Goal: Check status

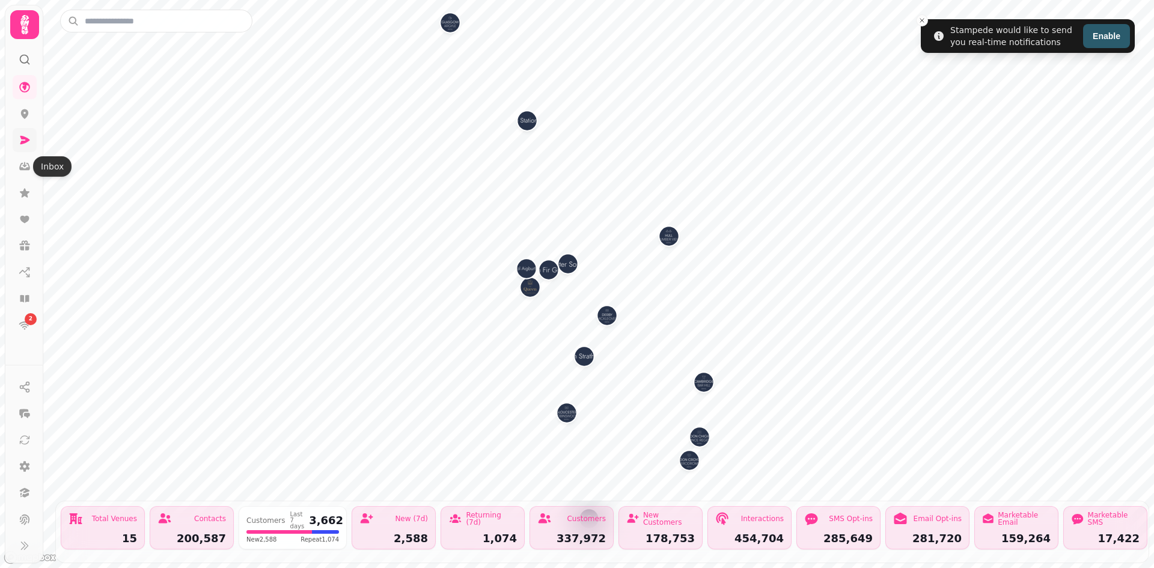
click at [30, 147] on link at bounding box center [25, 140] width 24 height 24
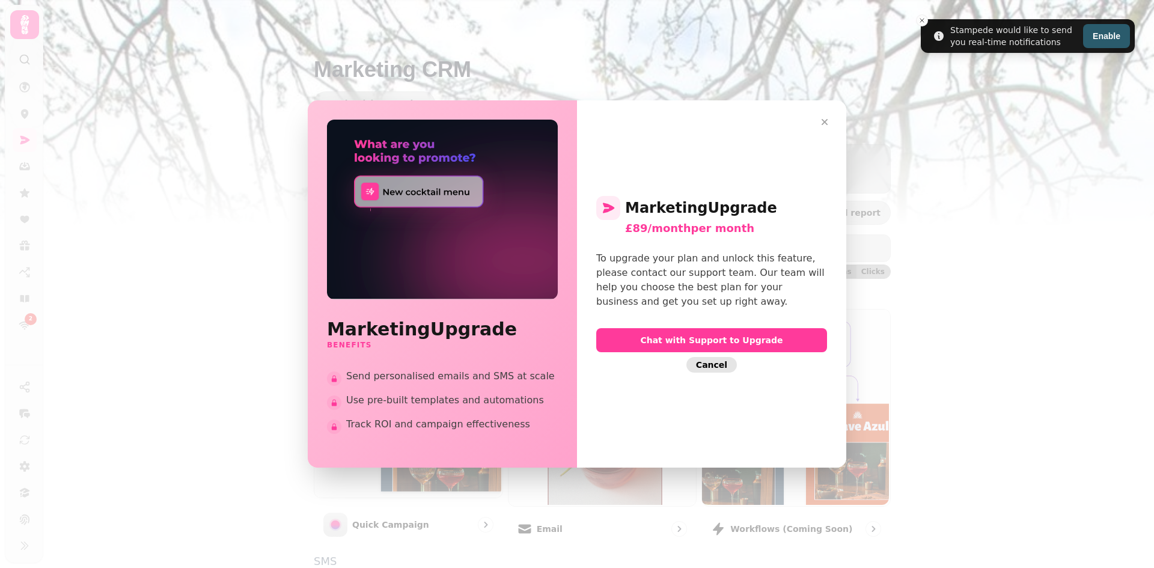
click at [721, 365] on span "Cancel" at bounding box center [711, 365] width 31 height 8
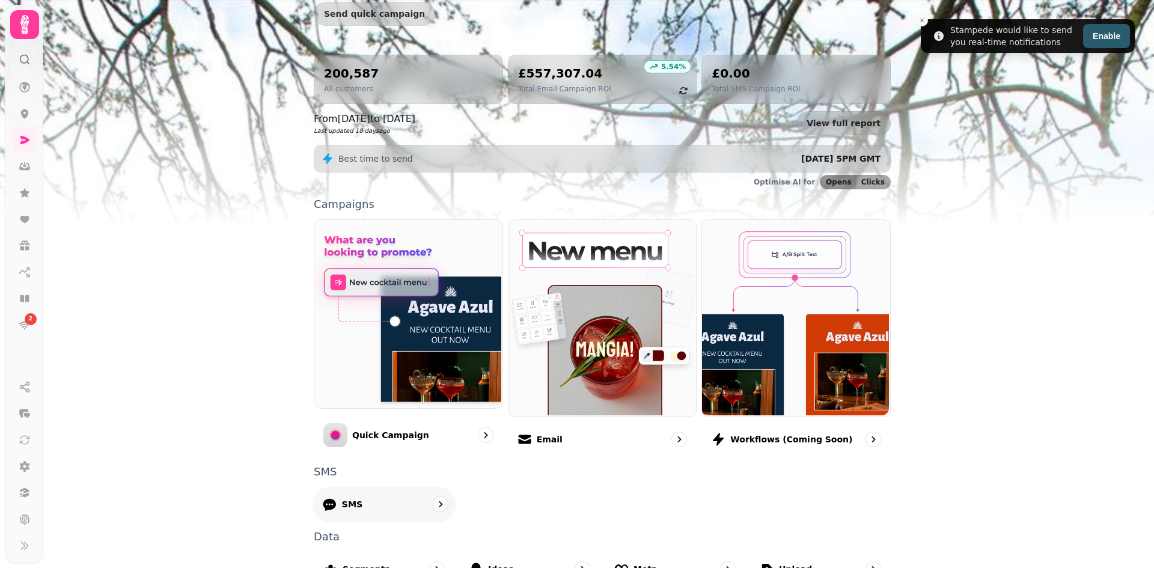
scroll to position [240, 0]
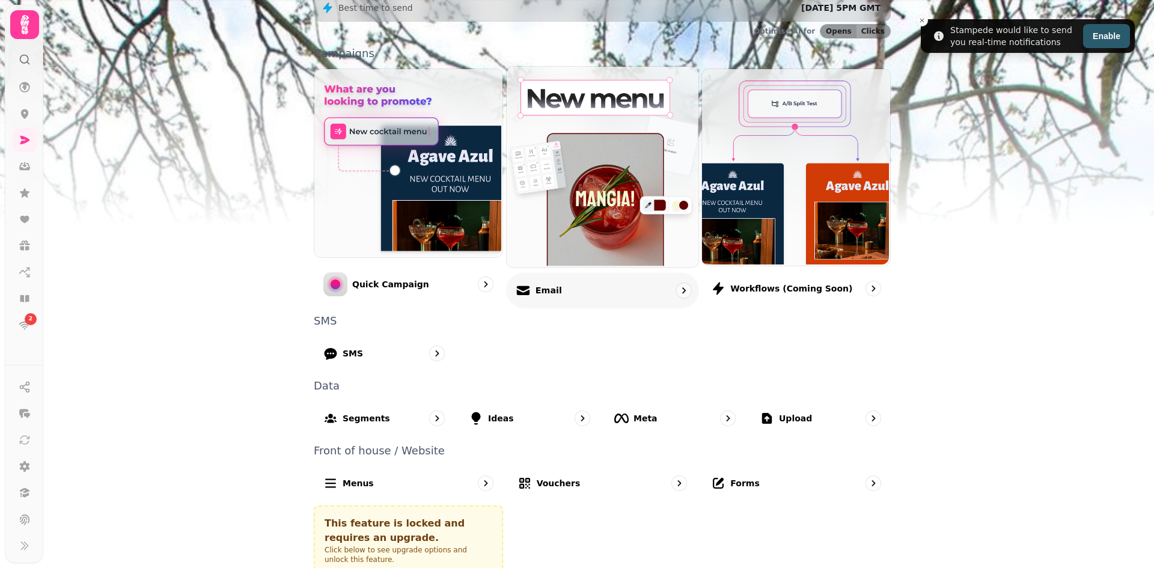
click at [583, 287] on div "Email" at bounding box center [602, 289] width 193 height 35
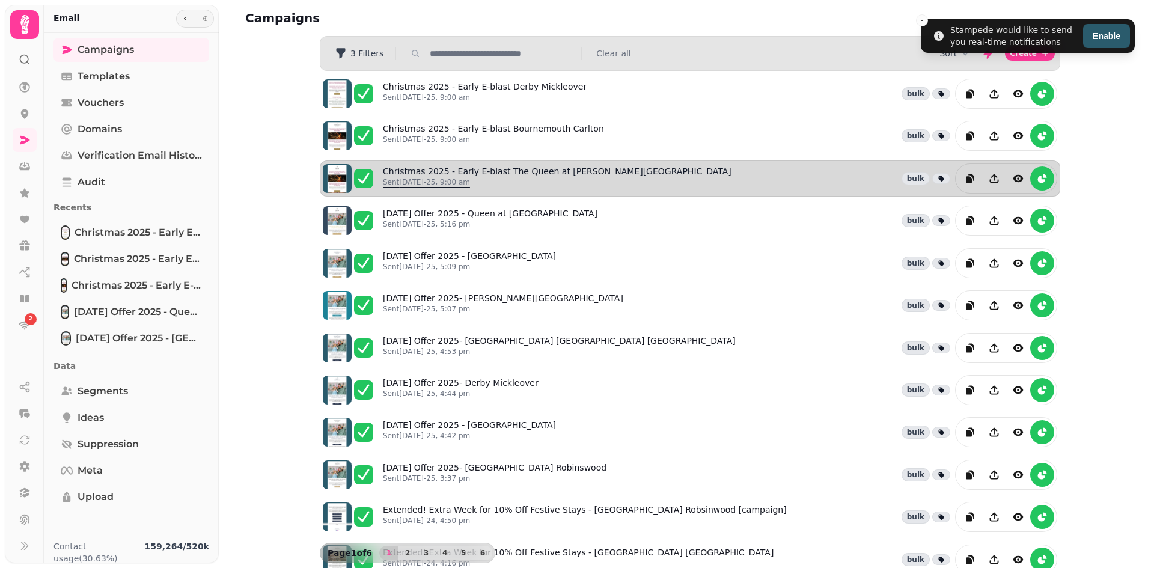
click at [481, 175] on link "Christmas 2025 - Early E-blast The Queen at [PERSON_NAME][GEOGRAPHIC_DATA] [DAT…" at bounding box center [557, 178] width 349 height 26
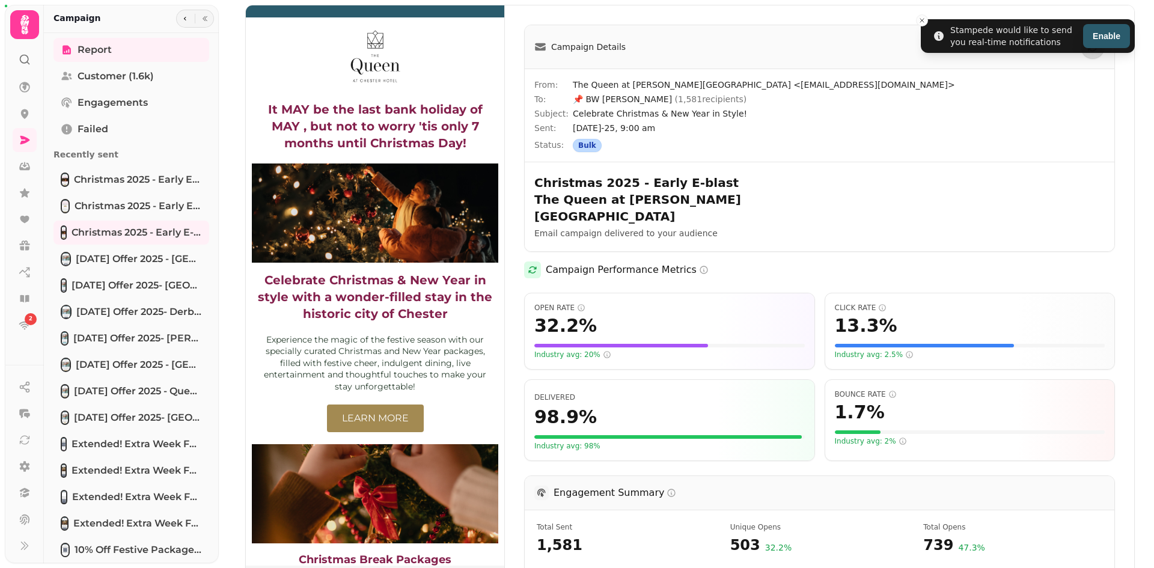
click at [372, 126] on img at bounding box center [375, 285] width 258 height 560
click at [385, 296] on img at bounding box center [375, 285] width 258 height 560
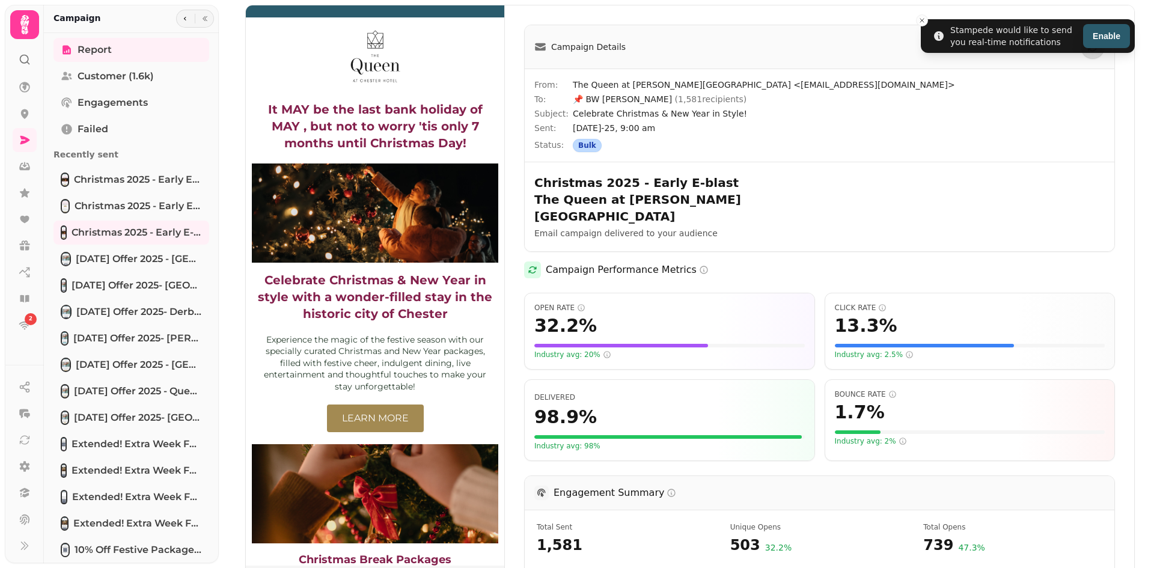
click at [385, 296] on img at bounding box center [375, 285] width 258 height 560
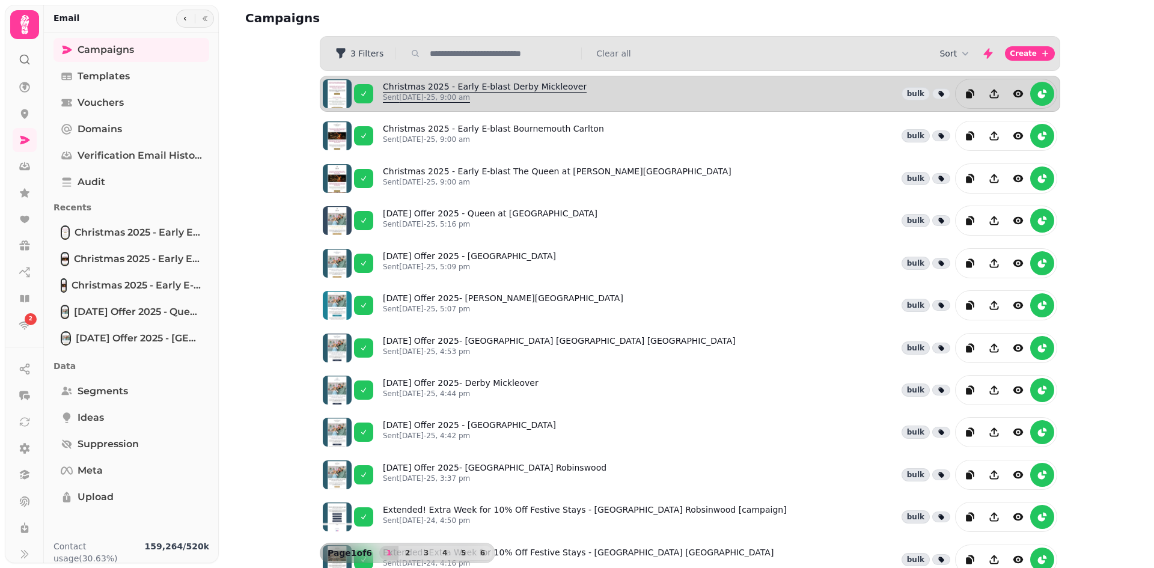
click at [511, 89] on link "Christmas 2025 - Early E-blast Derby Mickleover Sent 25th May-25, 9:00 am" at bounding box center [485, 94] width 204 height 26
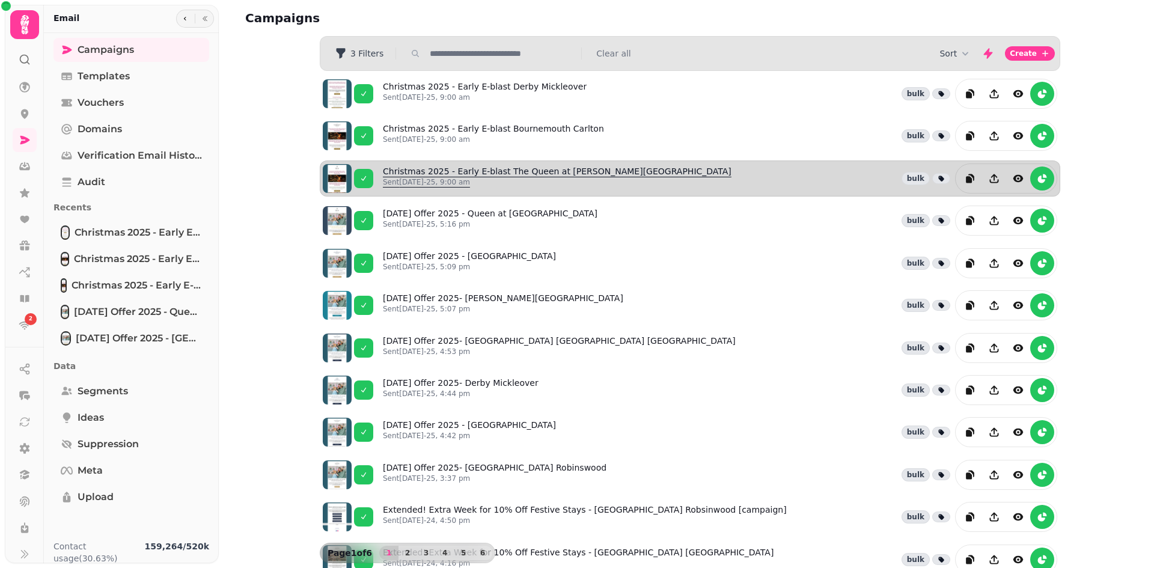
click at [474, 173] on link "Christmas 2025 - Early E-blast The Queen at [PERSON_NAME][GEOGRAPHIC_DATA] [DAT…" at bounding box center [557, 178] width 349 height 26
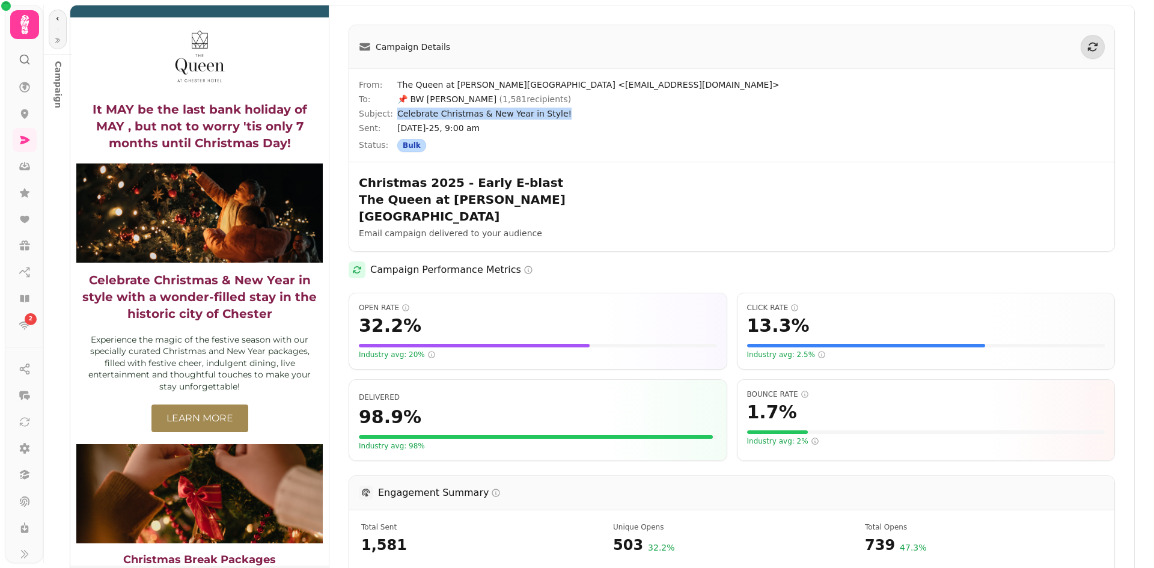
drag, startPoint x: 558, startPoint y: 118, endPoint x: 398, endPoint y: 113, distance: 159.9
click at [398, 113] on span "Celebrate Christmas & New Year in Style!" at bounding box center [750, 114] width 707 height 12
